Goal: Book appointment/travel/reservation

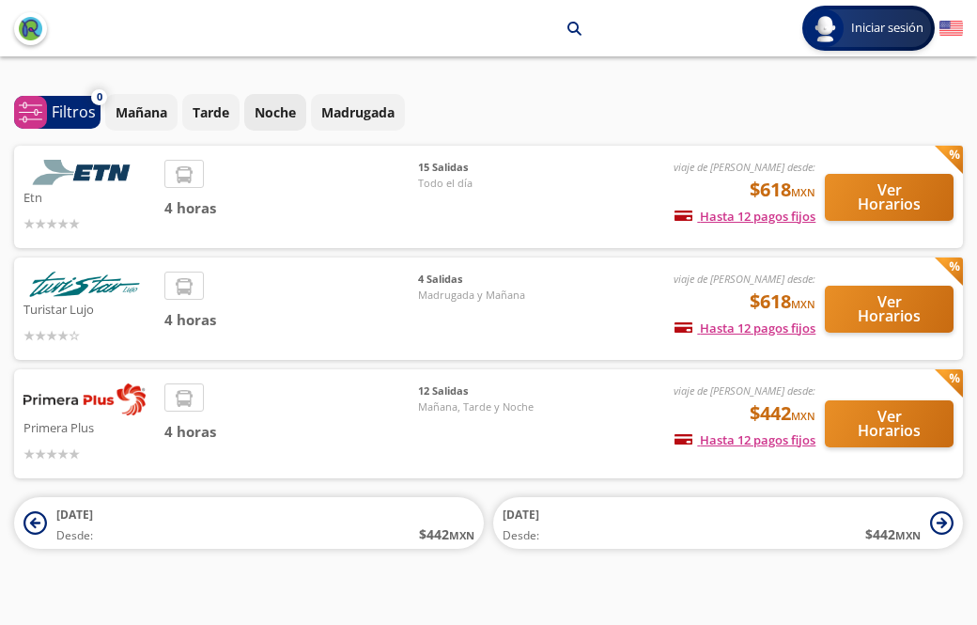
click at [273, 117] on p "Noche" at bounding box center [275, 112] width 41 height 20
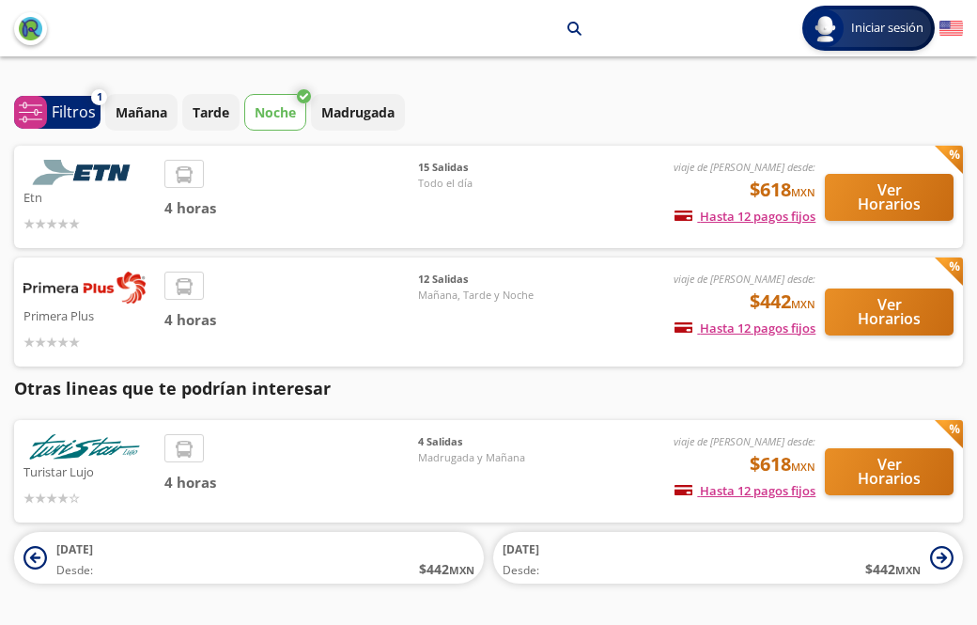
click at [398, 187] on div "4 horas" at bounding box center [291, 197] width 254 height 74
click at [118, 195] on p "Etn" at bounding box center [89, 196] width 132 height 23
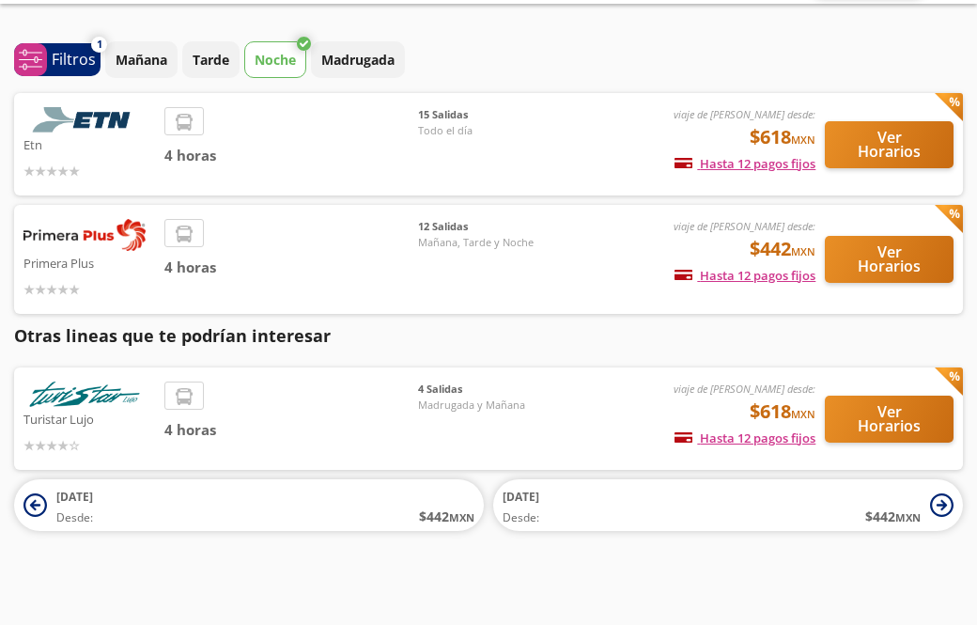
click at [899, 416] on button "Ver Horarios" at bounding box center [889, 419] width 129 height 47
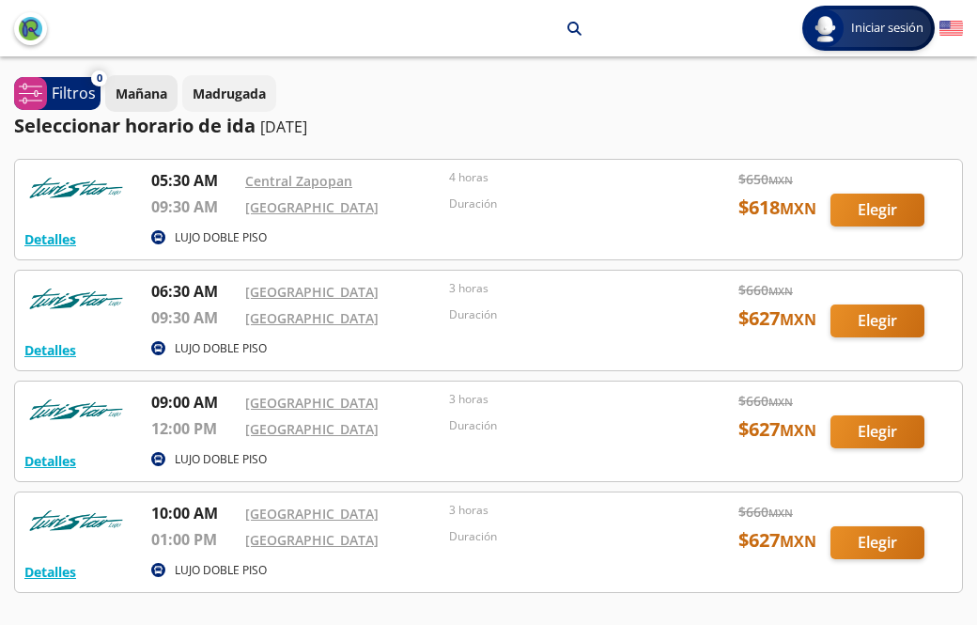
click at [148, 94] on p "Mañana" at bounding box center [142, 94] width 52 height 20
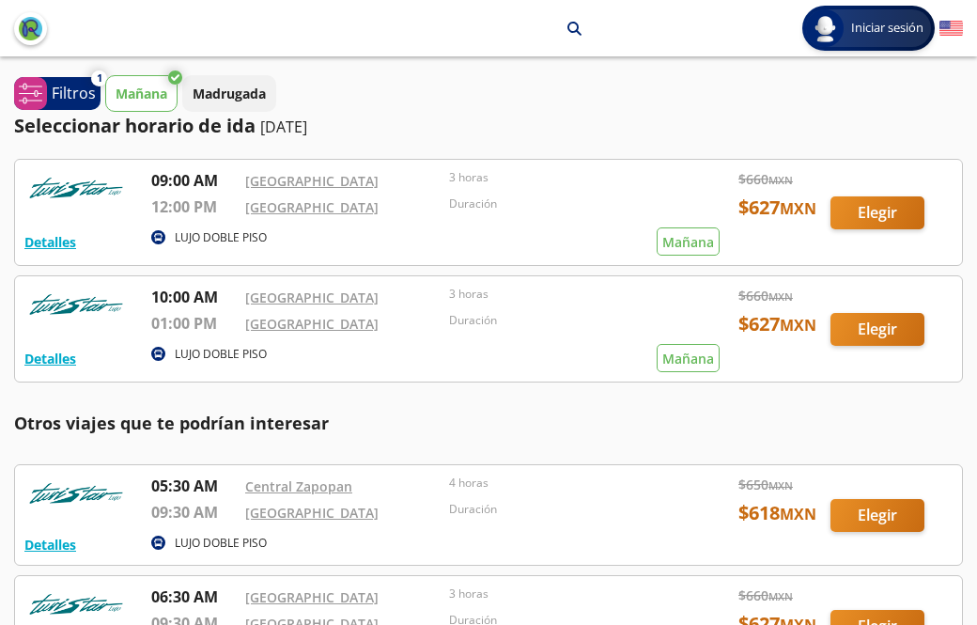
click at [144, 94] on p "Mañana" at bounding box center [142, 94] width 52 height 20
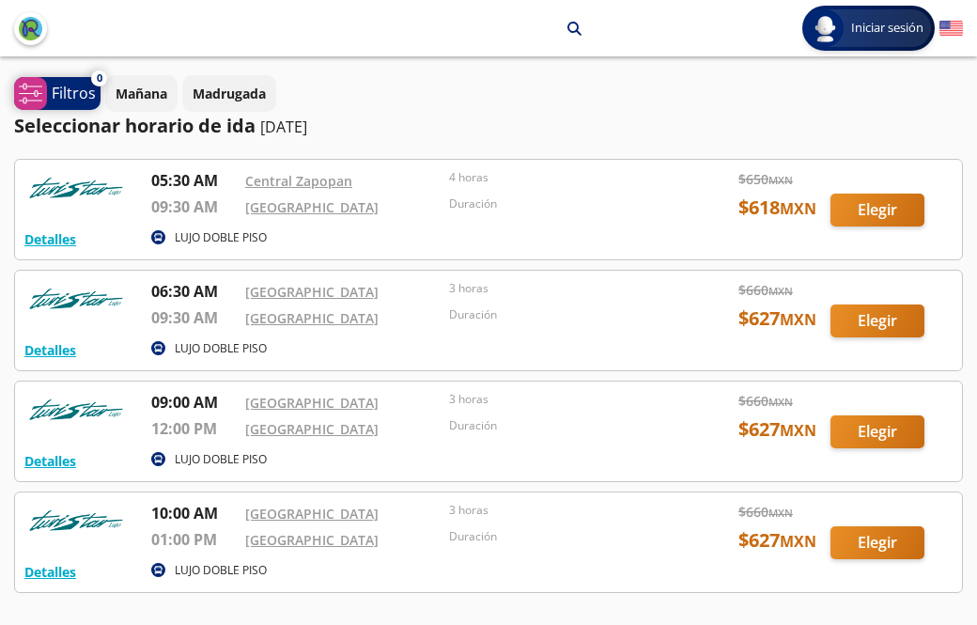
click at [73, 95] on p "Filtros" at bounding box center [74, 93] width 44 height 23
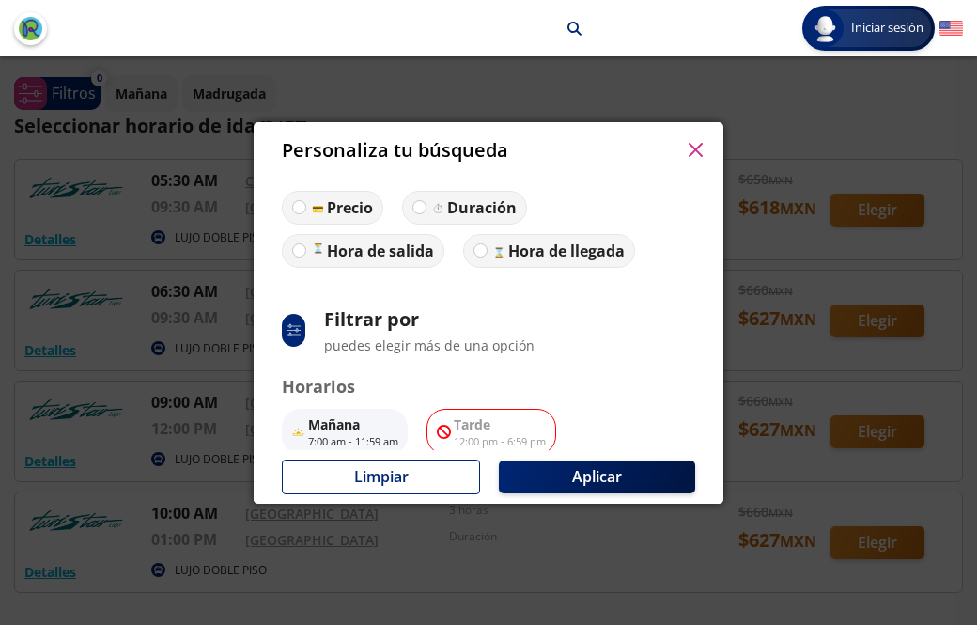
scroll to position [91, 0]
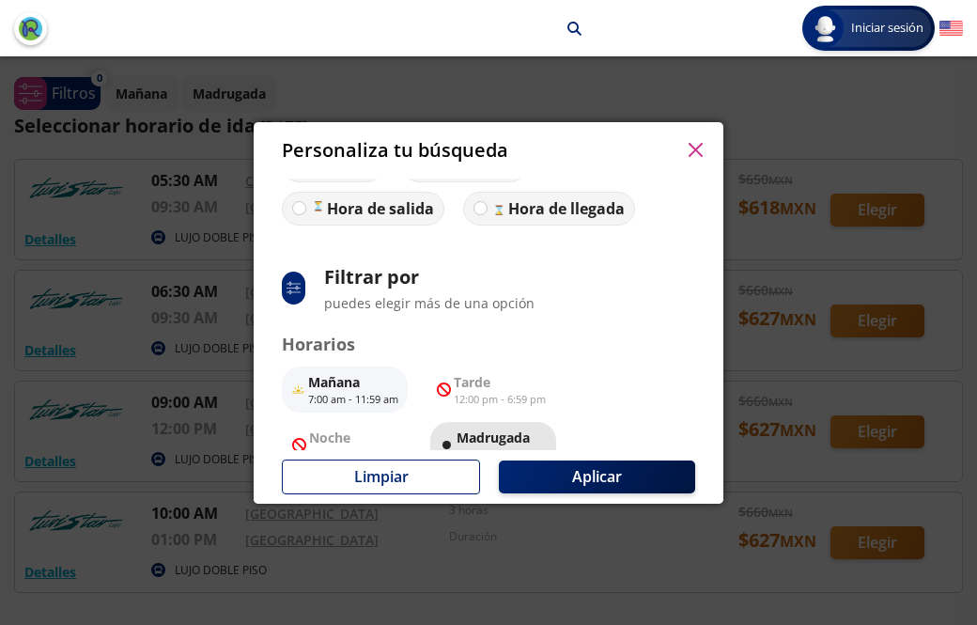
click at [504, 447] on p "12:00 am - 6:59 am" at bounding box center [502, 455] width 90 height 16
click at [700, 143] on icon "button" at bounding box center [695, 150] width 14 height 14
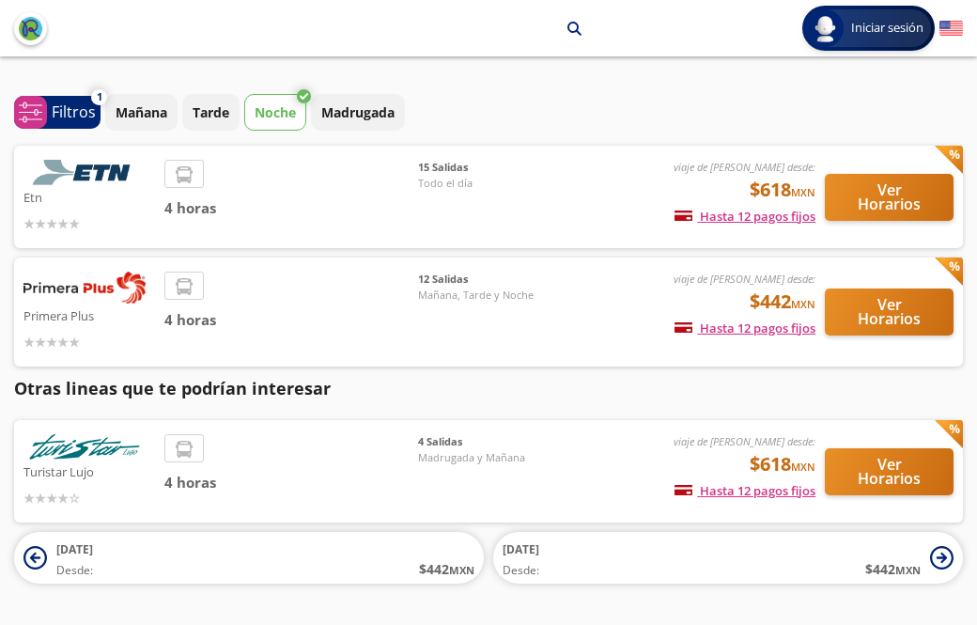
scroll to position [60, 0]
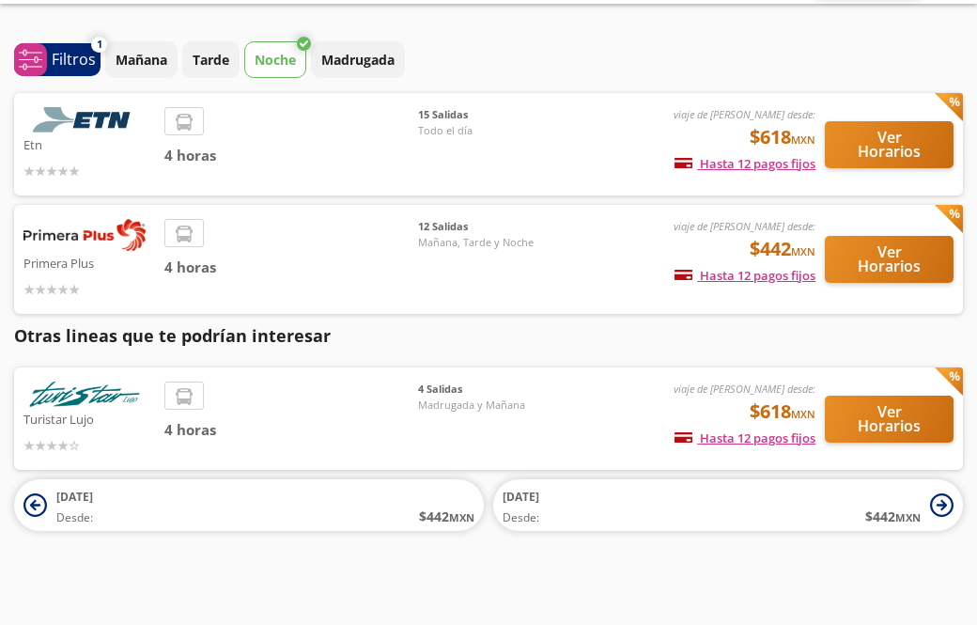
click at [300, 262] on span "4 horas" at bounding box center [291, 268] width 254 height 22
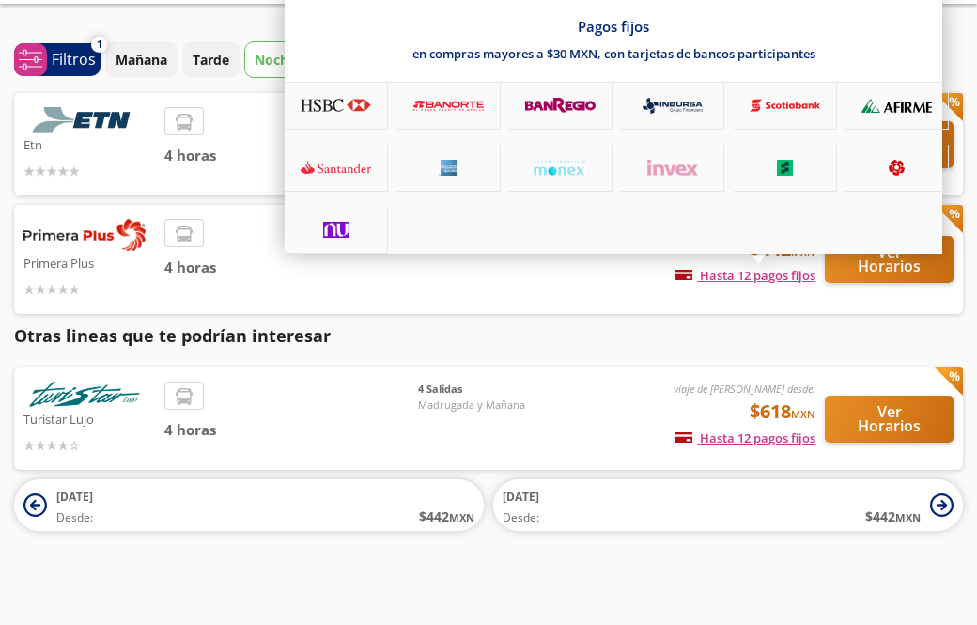
click at [858, 263] on button "Ver Horarios" at bounding box center [889, 259] width 129 height 47
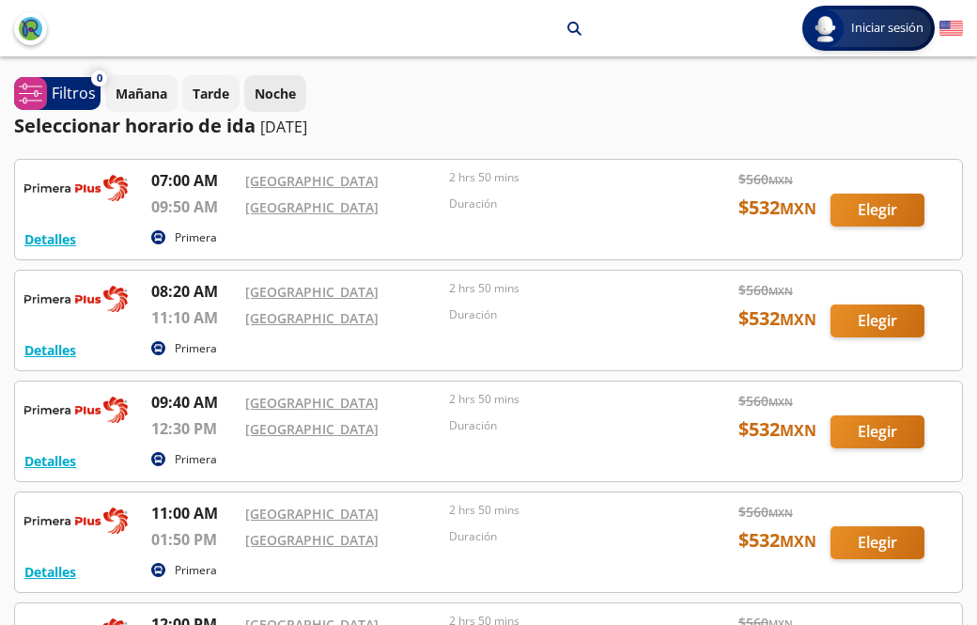
click at [280, 83] on button "Noche" at bounding box center [275, 93] width 62 height 37
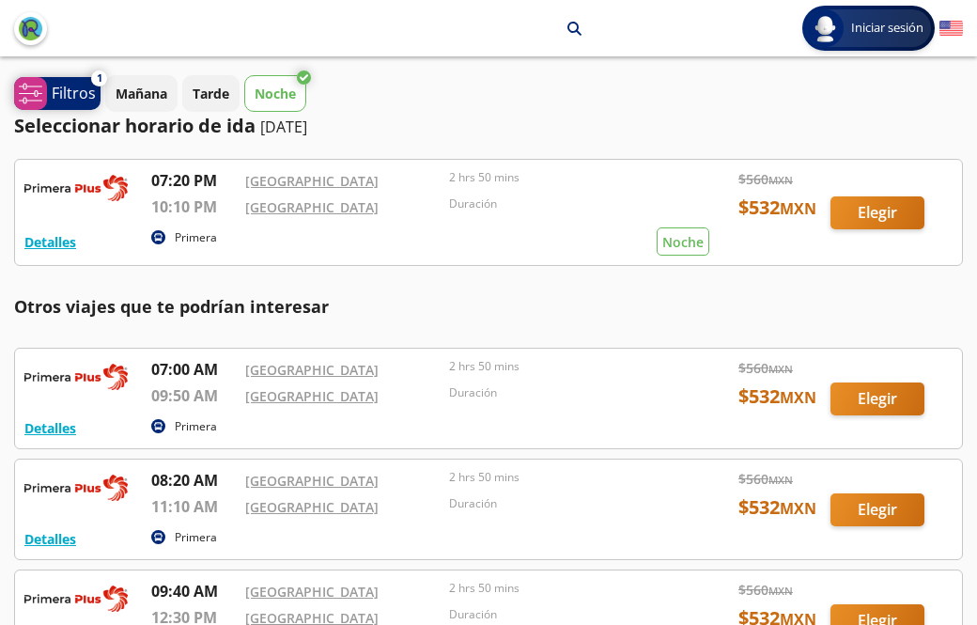
click at [65, 91] on p "Filtros" at bounding box center [74, 93] width 44 height 23
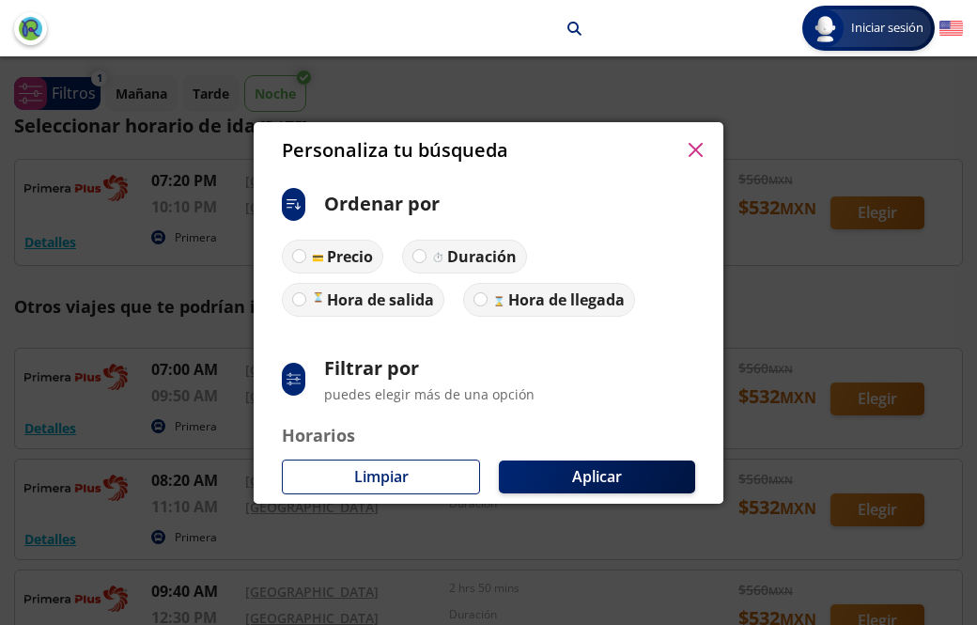
click at [686, 137] on button "button" at bounding box center [695, 150] width 28 height 28
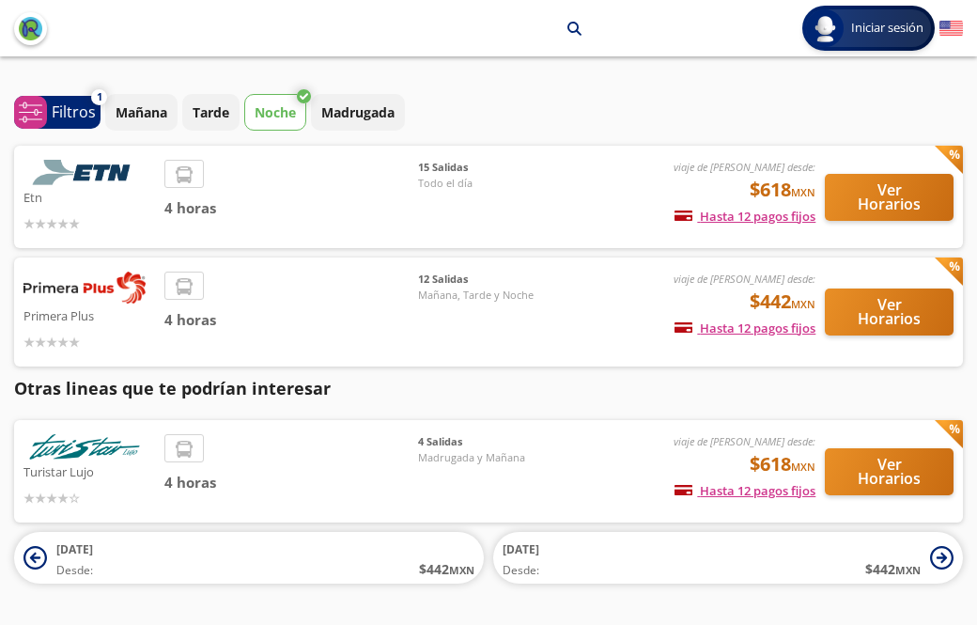
scroll to position [60, 0]
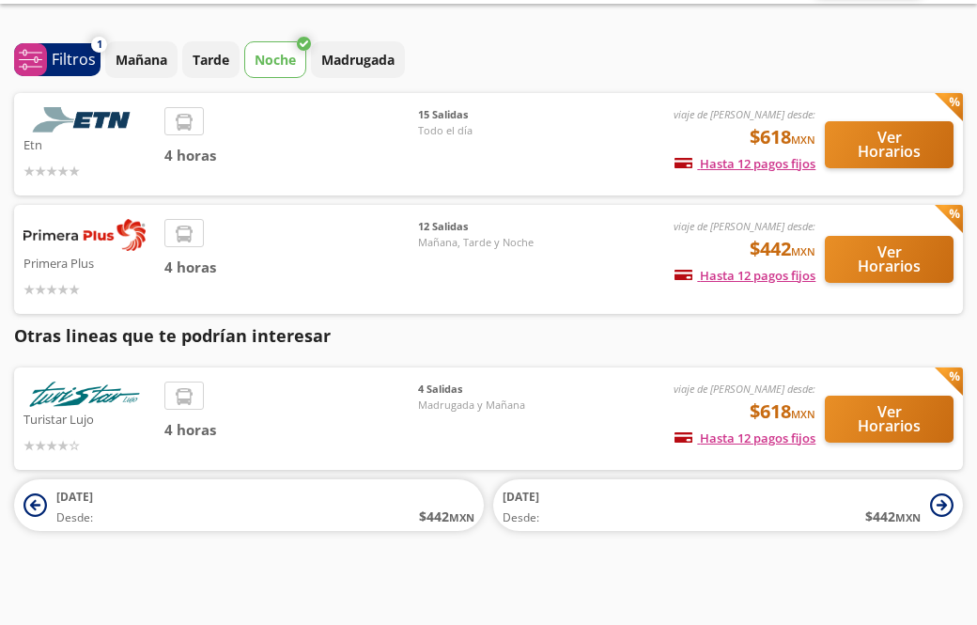
click at [107, 107] on img at bounding box center [84, 119] width 122 height 25
click at [438, 157] on div "15 Salidas Todo el día" at bounding box center [484, 144] width 132 height 74
click at [867, 150] on button "Ver Horarios" at bounding box center [889, 144] width 129 height 47
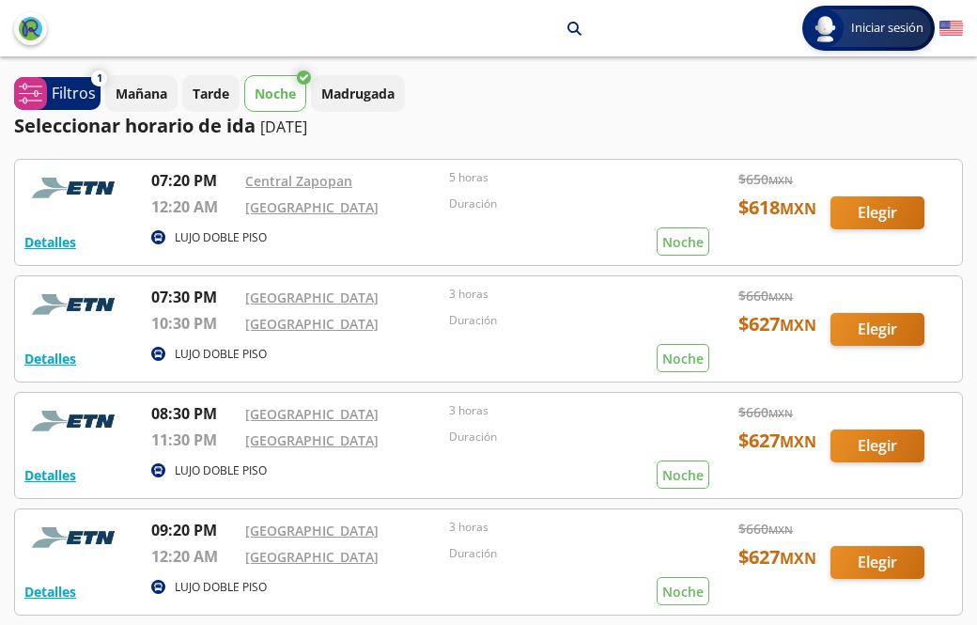
click at [265, 96] on p "Noche" at bounding box center [275, 94] width 41 height 20
